Goal: Task Accomplishment & Management: Manage account settings

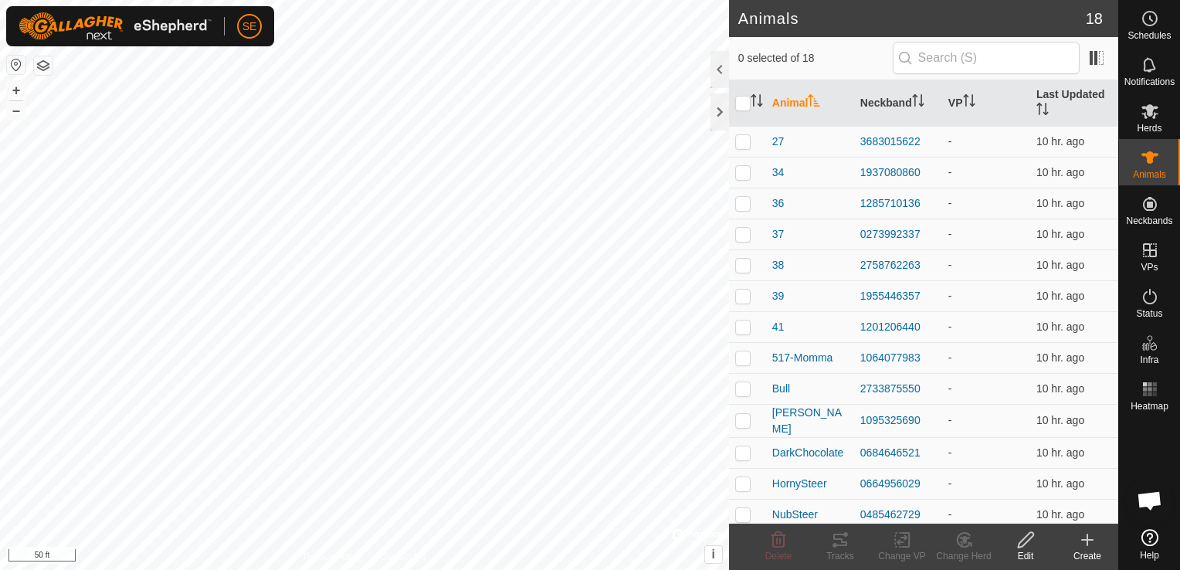
scroll to position [158, 0]
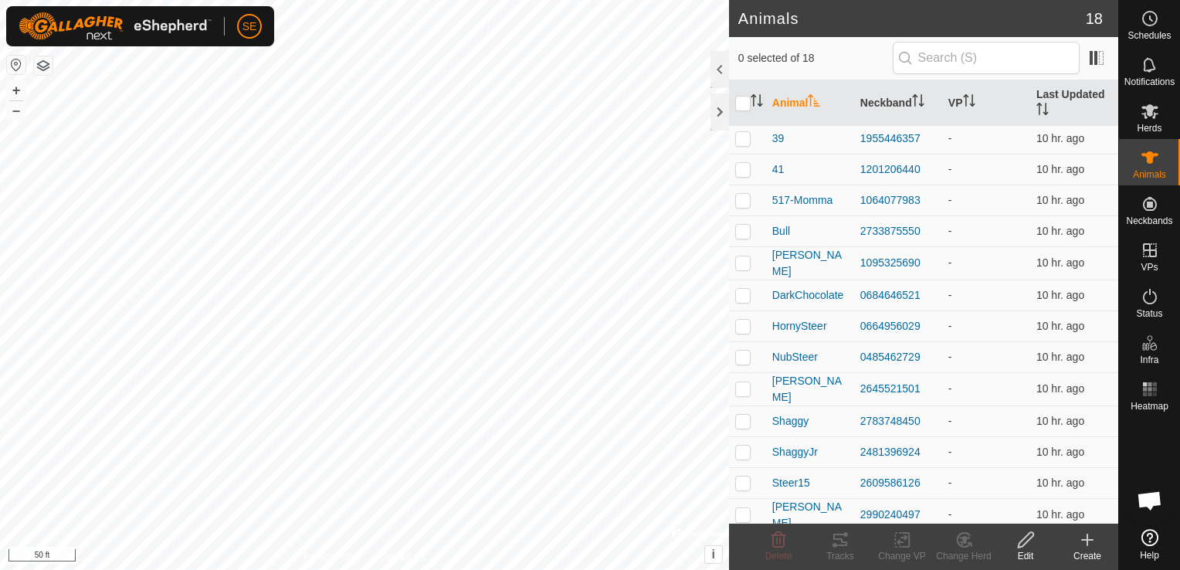
click at [797, 100] on th "Animal" at bounding box center [810, 103] width 88 height 46
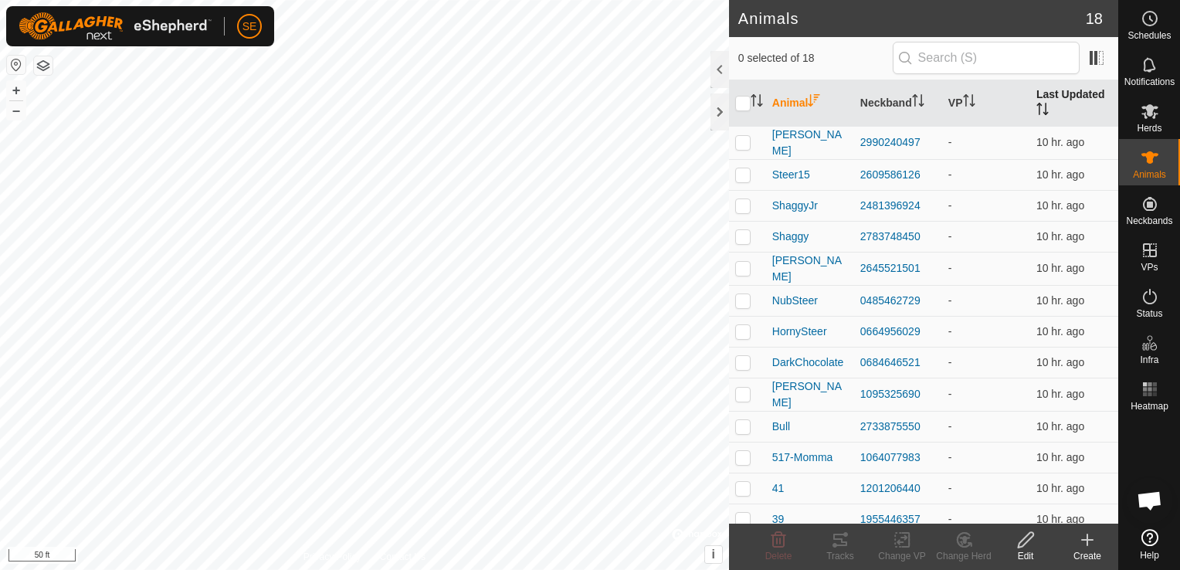
click at [1067, 94] on th "Last Updated" at bounding box center [1074, 103] width 88 height 46
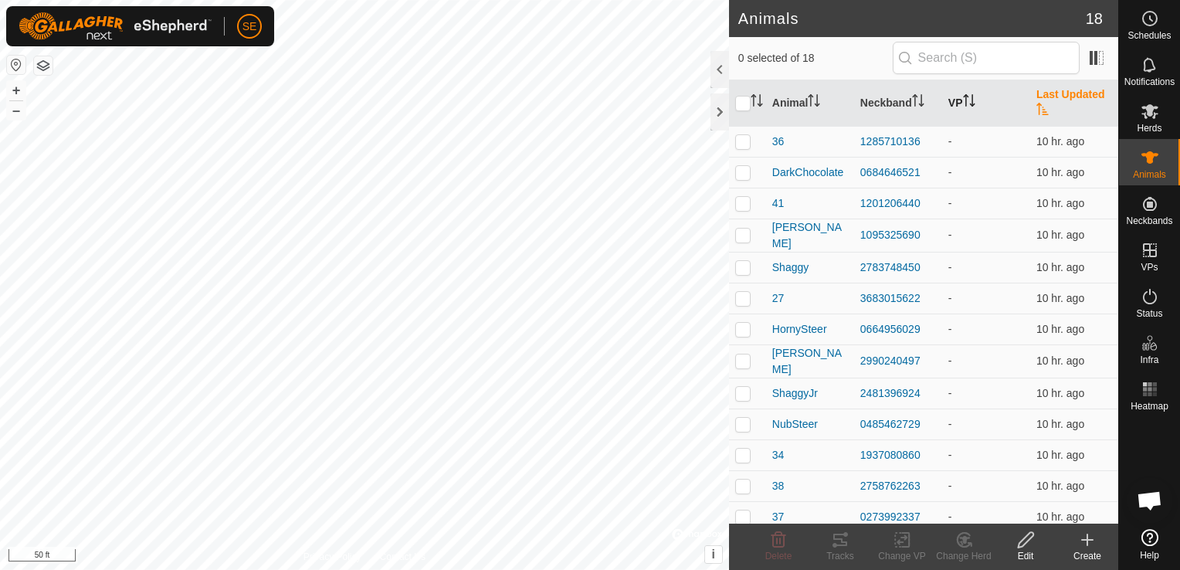
click at [953, 104] on th "VP" at bounding box center [986, 103] width 88 height 46
click at [900, 103] on th "Neckband" at bounding box center [898, 103] width 88 height 46
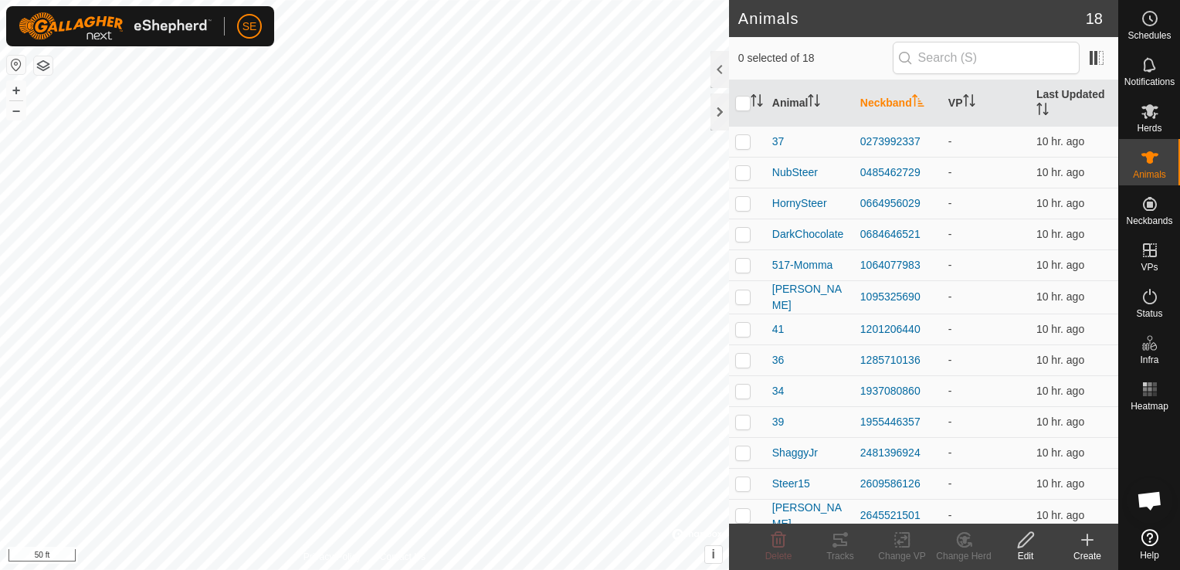
click at [912, 99] on icon "Activate to sort" at bounding box center [918, 100] width 12 height 12
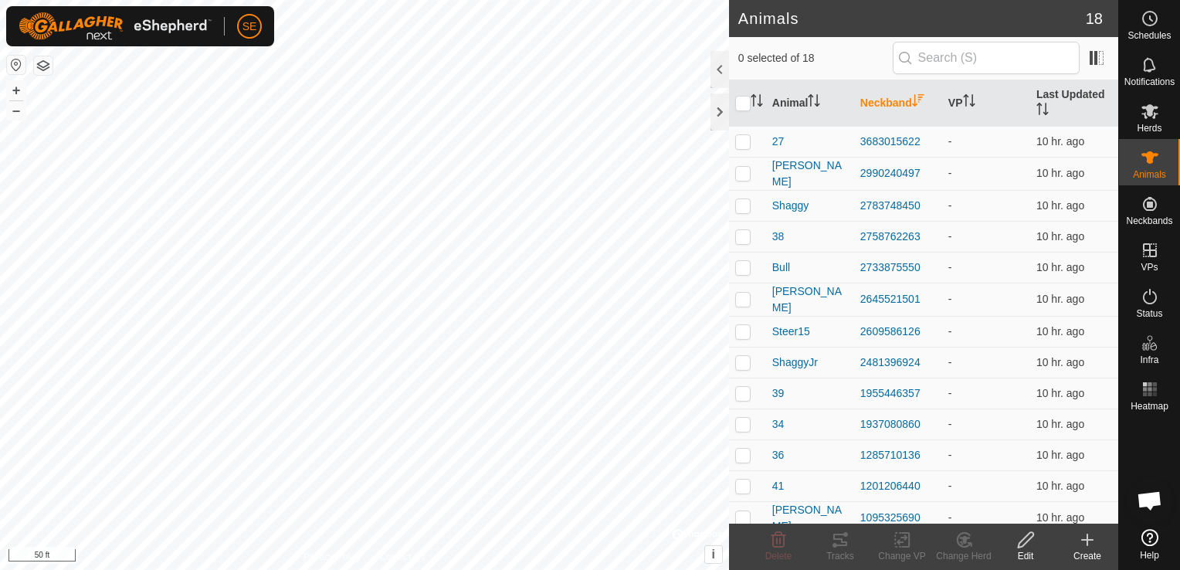
click at [912, 99] on icon "Activate to sort" at bounding box center [918, 100] width 12 height 12
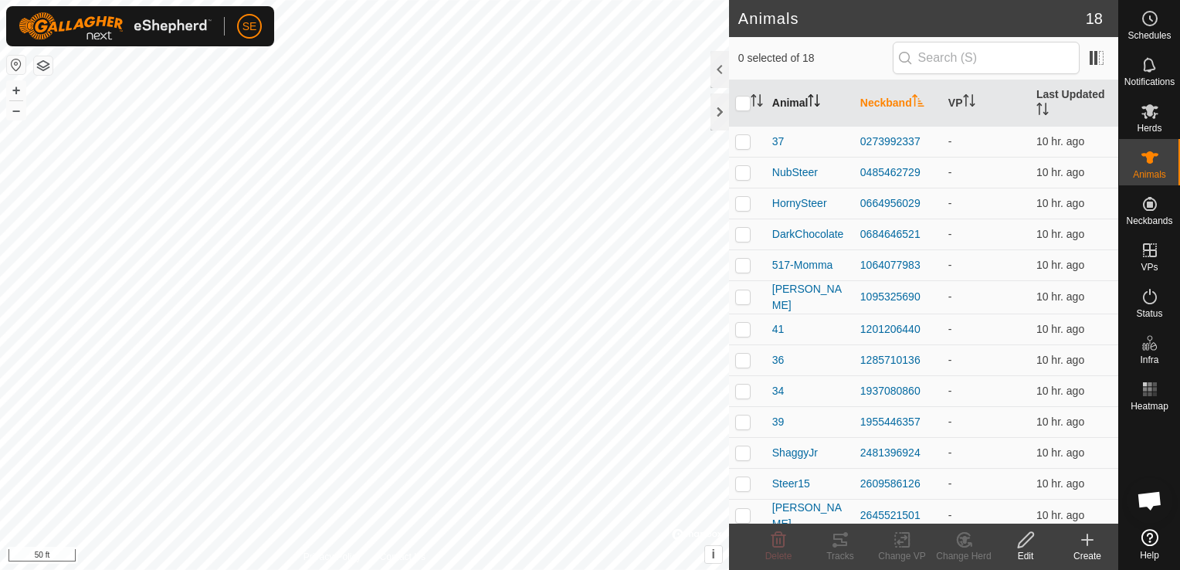
click at [797, 104] on th "Animal" at bounding box center [810, 103] width 88 height 46
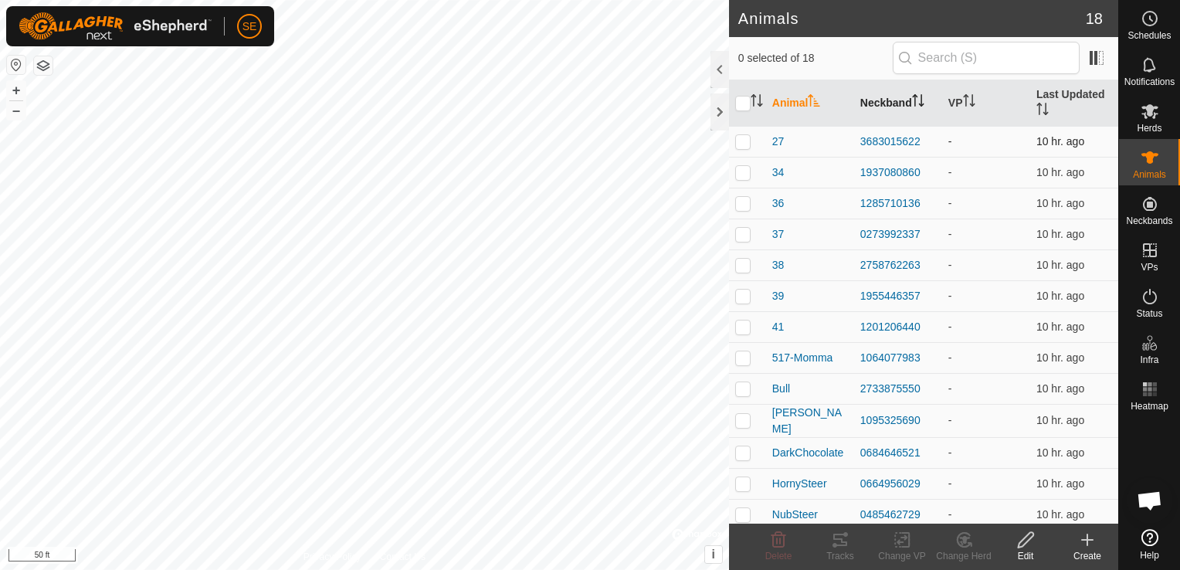
click at [750, 141] on p-checkbox at bounding box center [742, 141] width 15 height 12
checkbox input "true"
click at [744, 173] on p-checkbox at bounding box center [742, 172] width 15 height 12
checkbox input "true"
click at [789, 97] on th "Animal" at bounding box center [810, 103] width 88 height 46
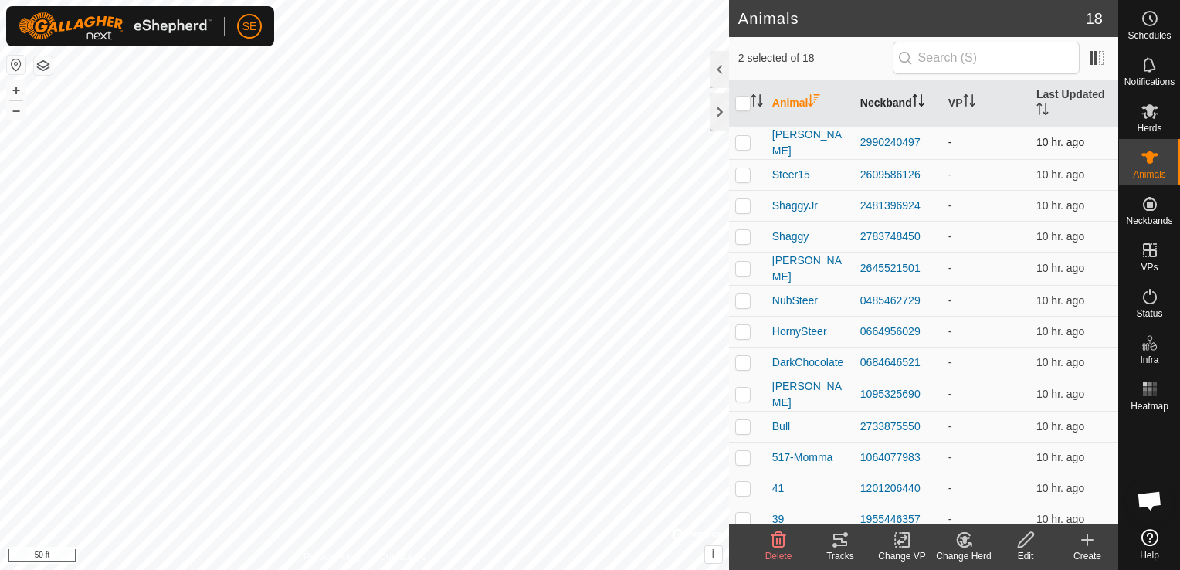
click at [745, 137] on p-checkbox at bounding box center [742, 142] width 15 height 12
checkbox input "true"
click at [745, 168] on p-checkbox at bounding box center [742, 174] width 15 height 12
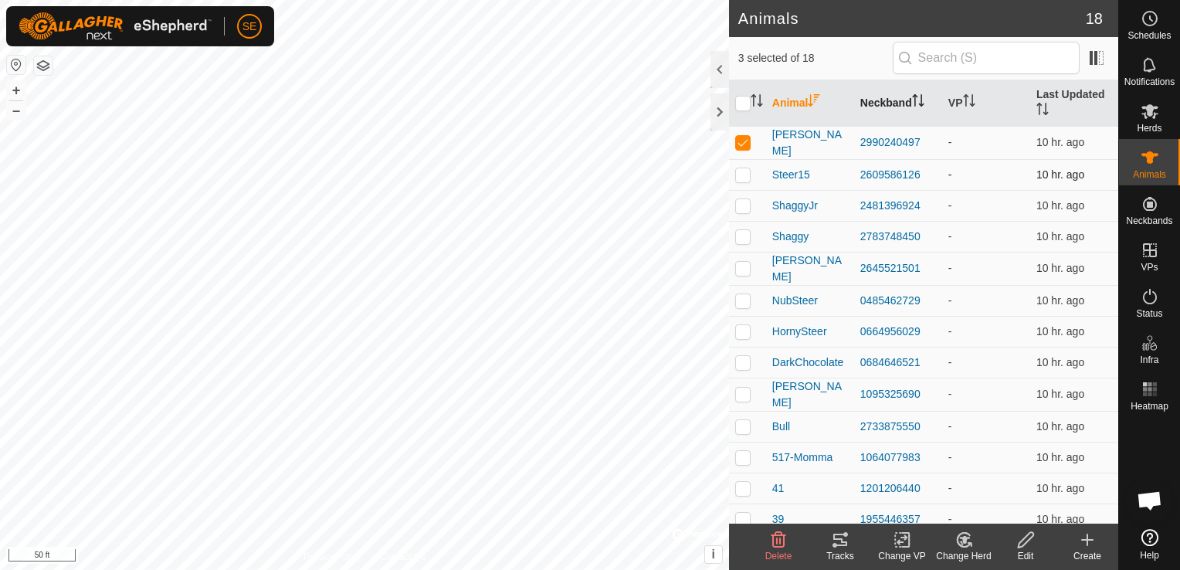
checkbox input "true"
click at [840, 542] on icon at bounding box center [840, 540] width 19 height 19
